Goal: Information Seeking & Learning: Understand process/instructions

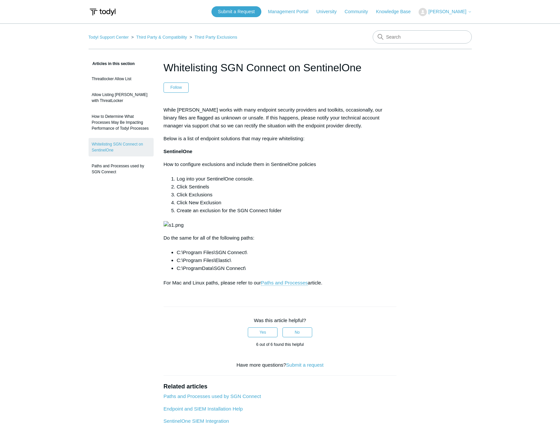
click at [184, 229] on img at bounding box center [173, 225] width 20 height 8
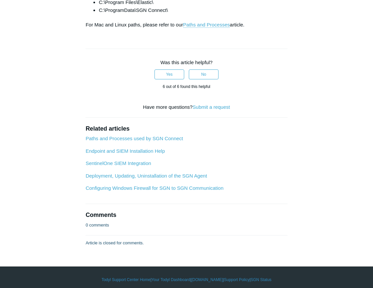
scroll to position [277, 0]
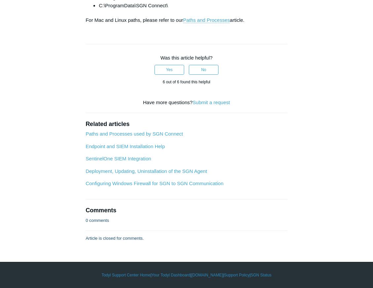
drag, startPoint x: 181, startPoint y: 164, endPoint x: 100, endPoint y: 162, distance: 80.6
copy li "C:\Program Files\SGN Connect\"
drag, startPoint x: 156, startPoint y: 171, endPoint x: 100, endPoint y: 170, distance: 55.1
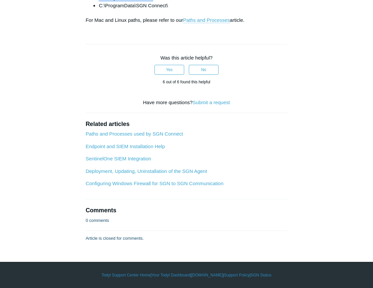
copy li "C:\Program Files\Elastic\"
drag, startPoint x: 169, startPoint y: 179, endPoint x: 100, endPoint y: 176, distance: 69.4
click at [100, 10] on li "C:\ProgramData\SGN Connect\" at bounding box center [193, 6] width 189 height 8
copy li "C:\ProgramData\SGN Connect\"
click at [193, 10] on li "C:\ProgramData\SGN Connect\" at bounding box center [193, 6] width 189 height 8
